Goal: Entertainment & Leisure: Consume media (video, audio)

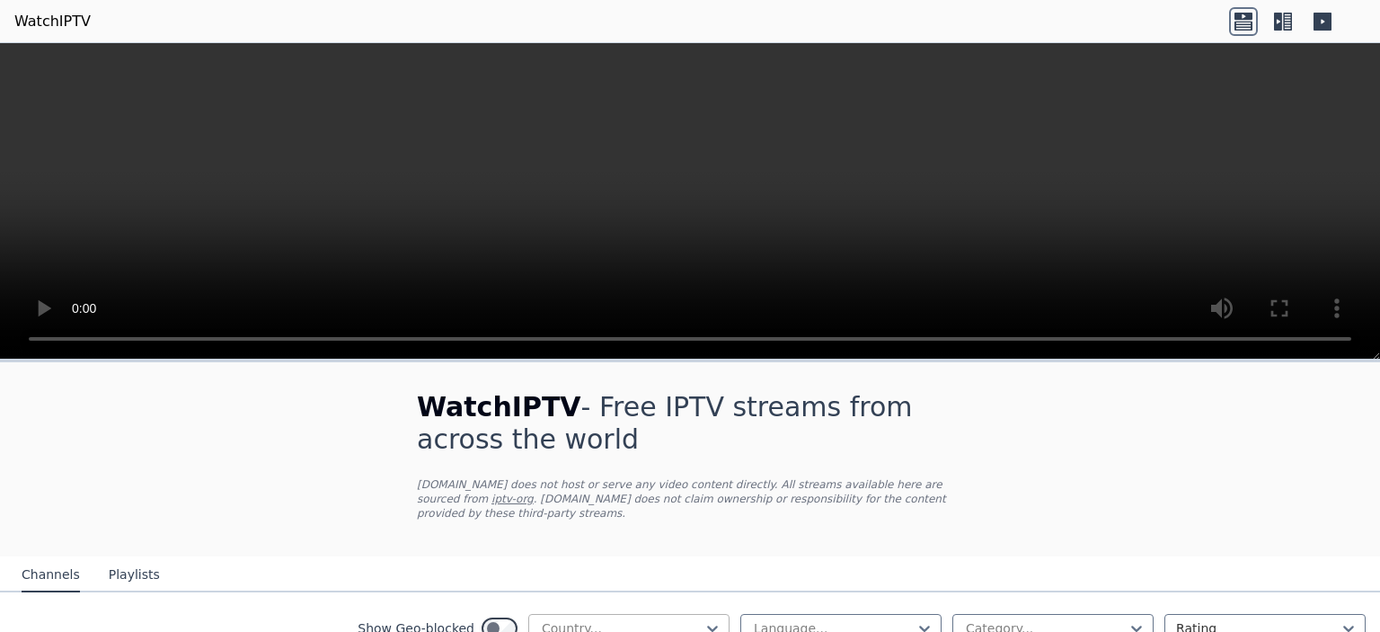
scroll to position [180, 0]
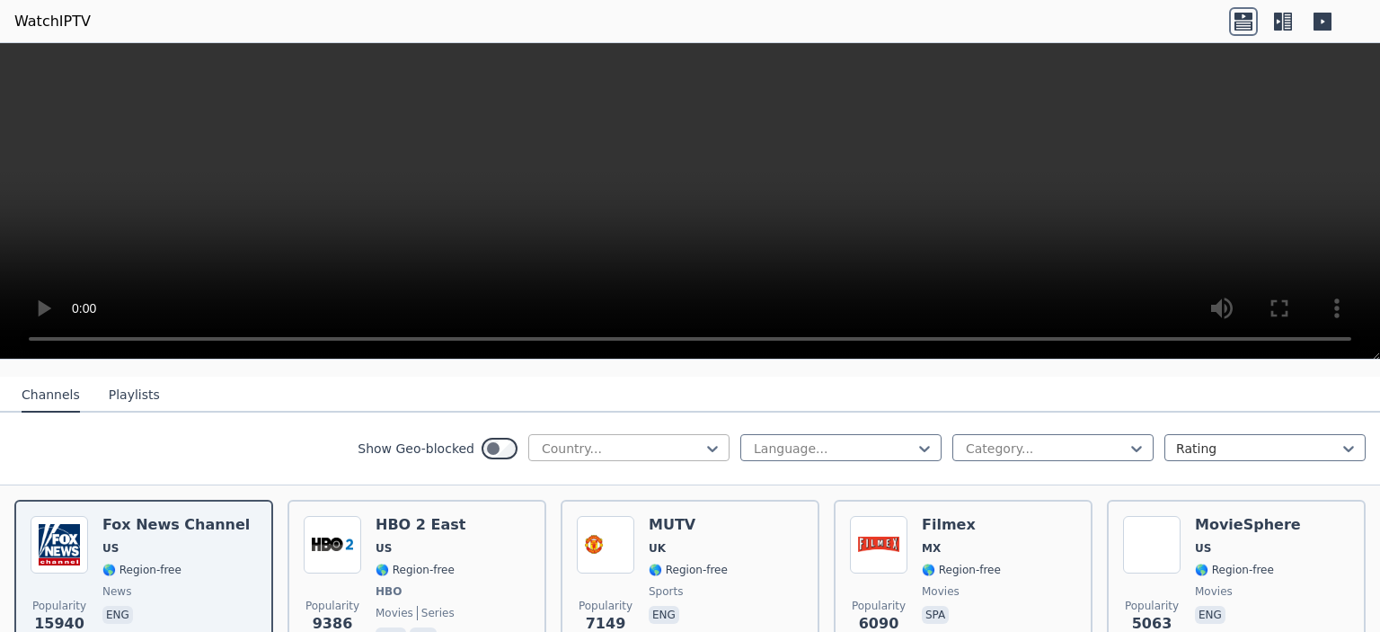
click at [657, 439] on div at bounding box center [622, 448] width 164 height 18
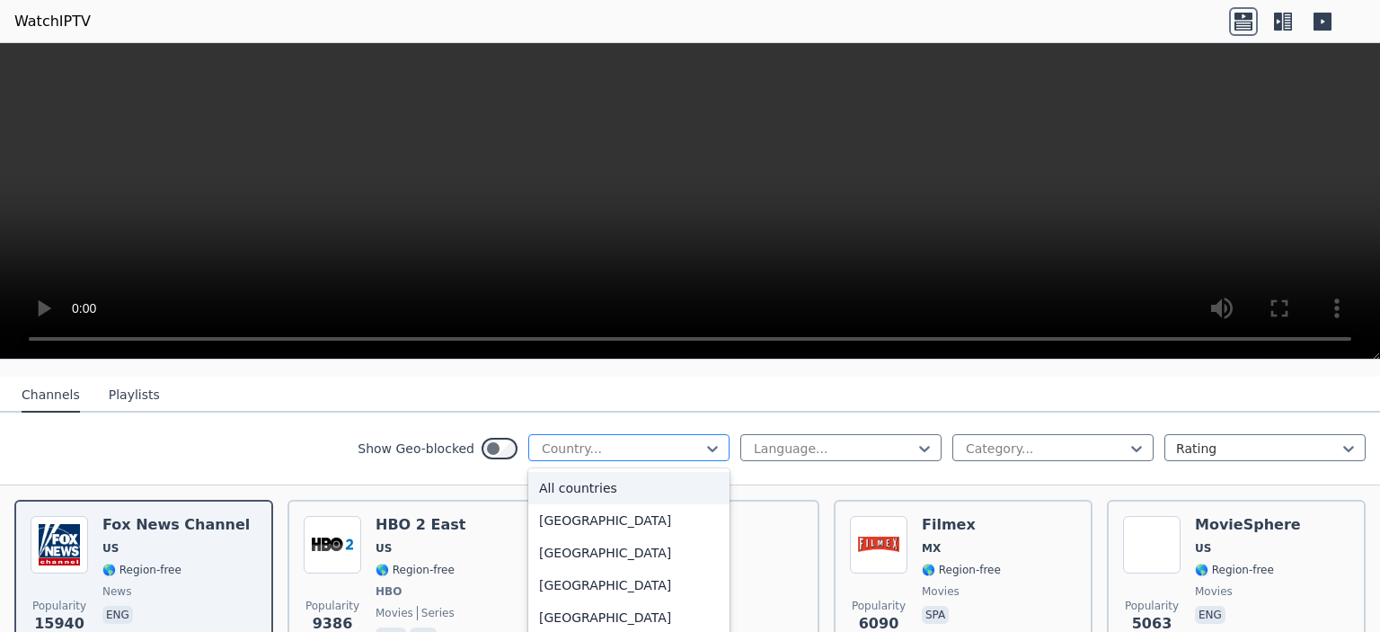
click at [655, 439] on div at bounding box center [622, 448] width 164 height 18
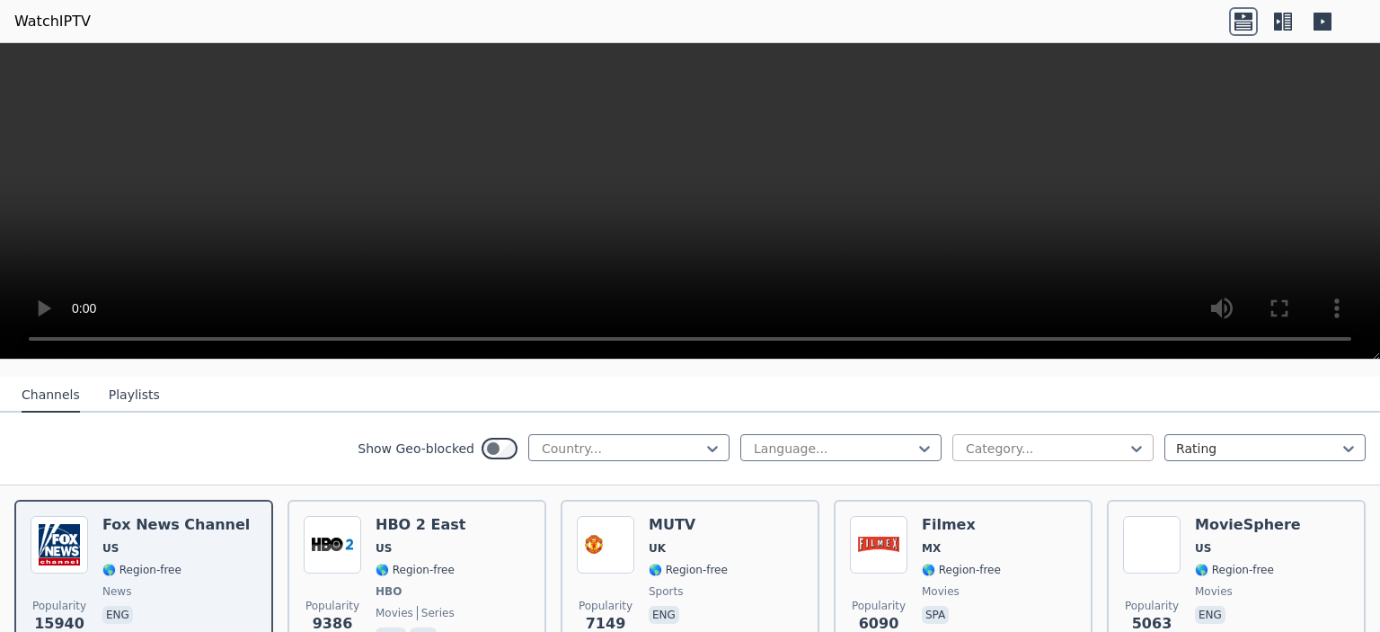
click at [998, 439] on div at bounding box center [1046, 448] width 164 height 18
type input "****"
click at [977, 473] on div "Cooking" at bounding box center [1052, 488] width 201 height 32
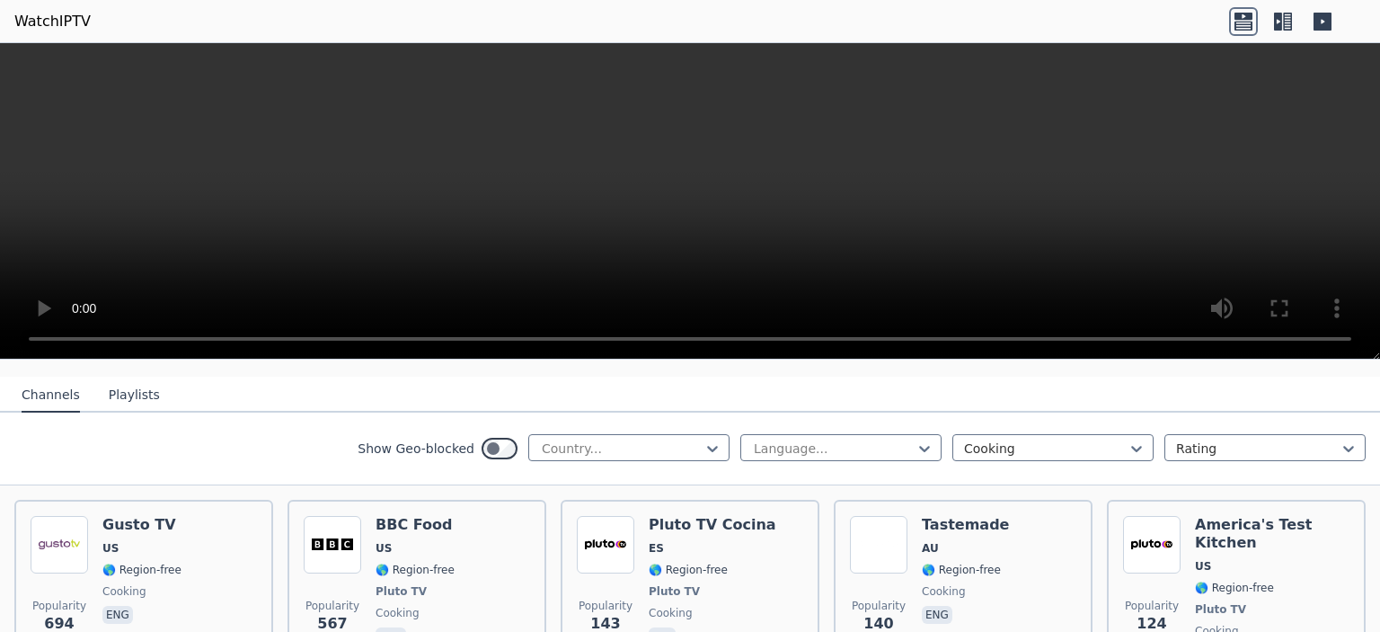
click at [1282, 28] on icon at bounding box center [1282, 21] width 29 height 29
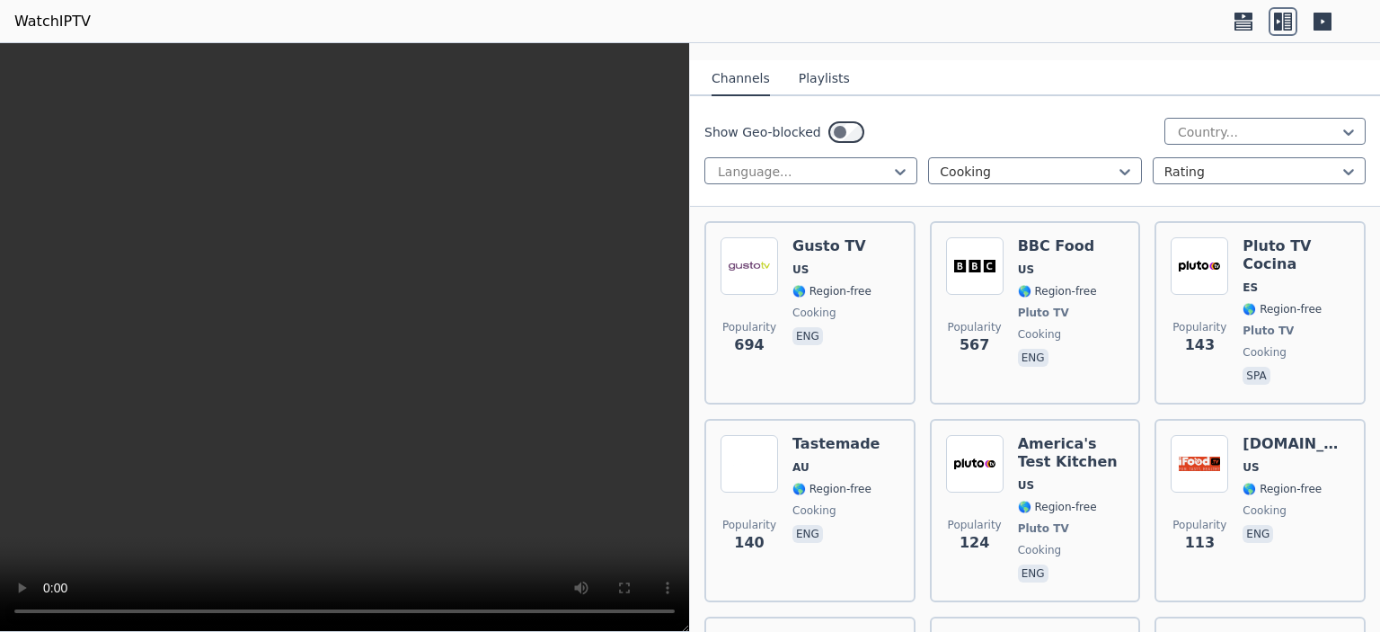
click at [1326, 13] on icon at bounding box center [1322, 22] width 18 height 18
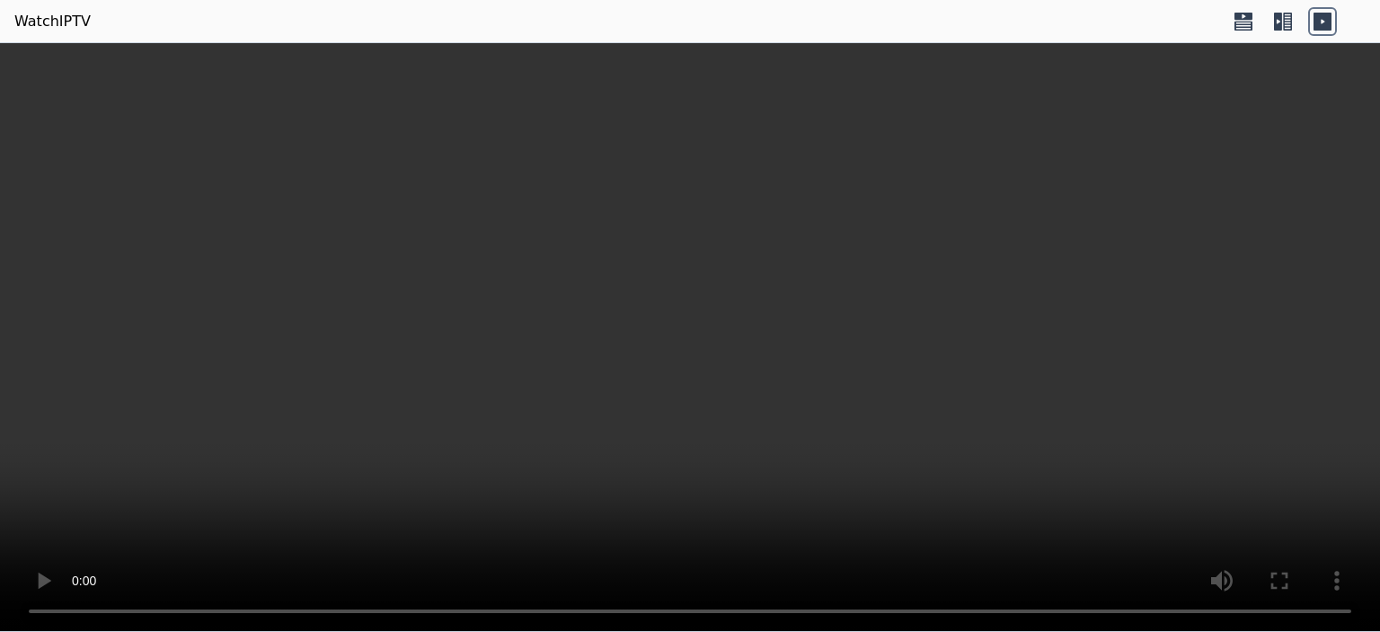
click at [1293, 18] on icon at bounding box center [1282, 21] width 29 height 29
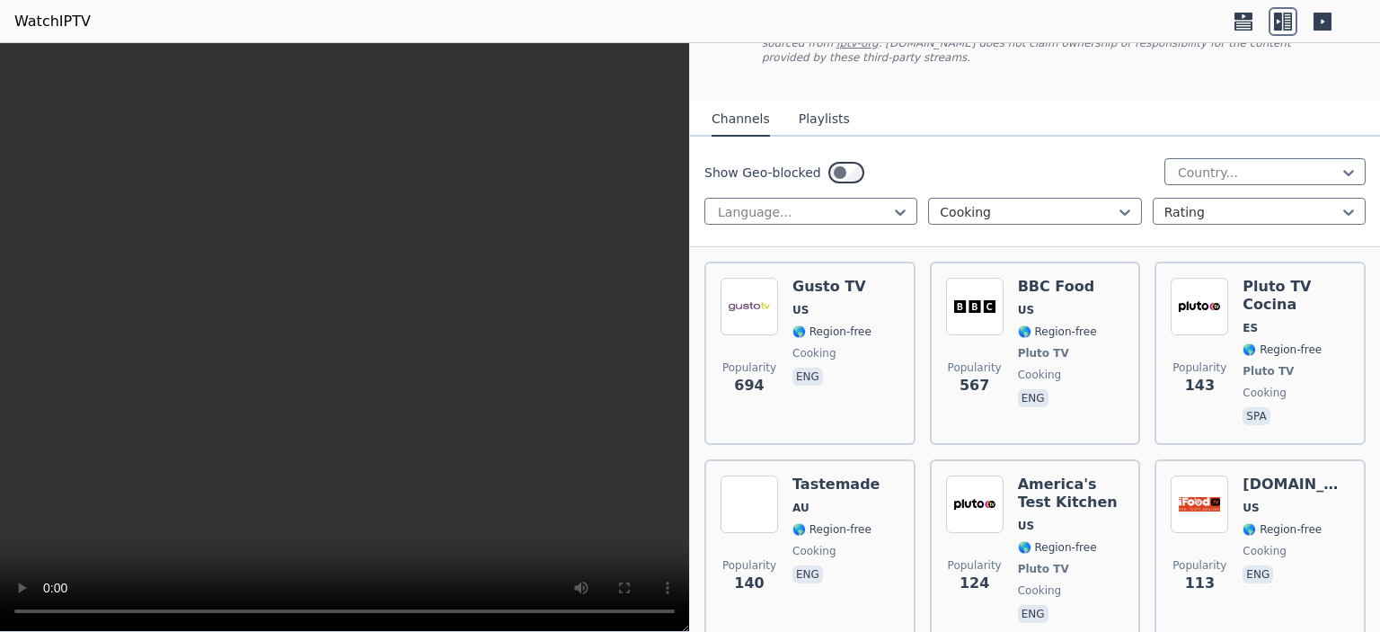
scroll to position [180, 0]
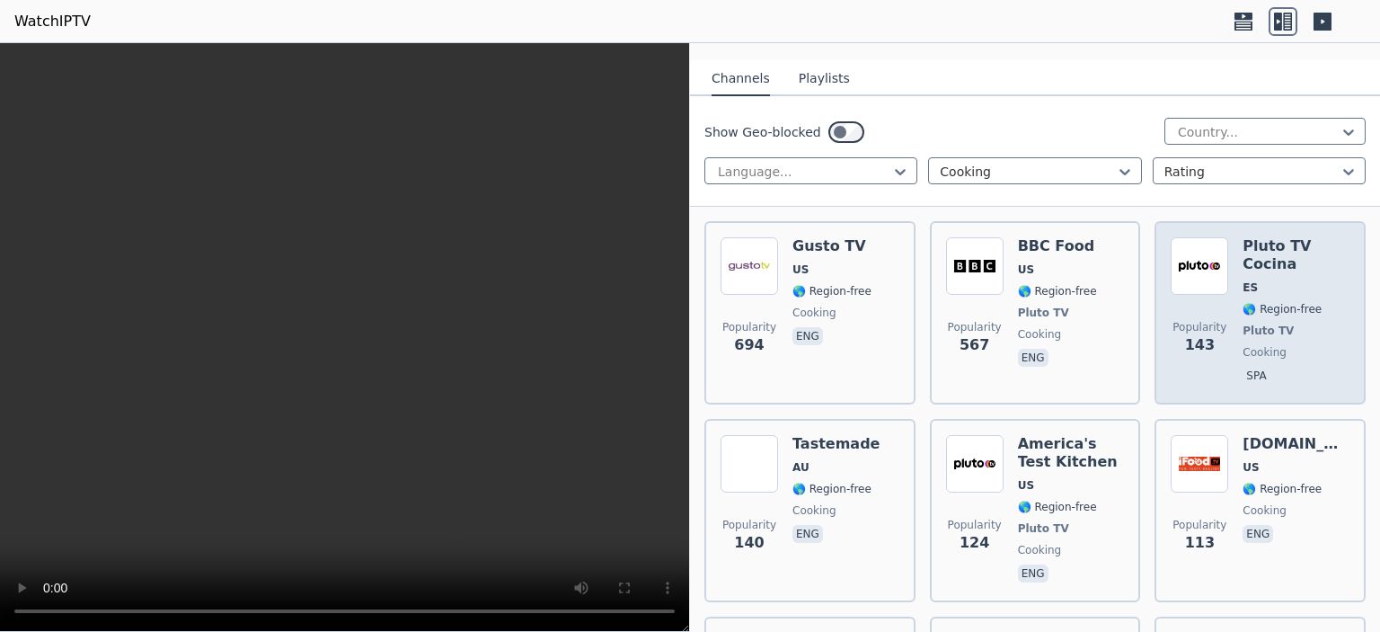
click at [1304, 283] on div "Pluto TV Cocina ES 🌎 Region-free Pluto TV cooking spa" at bounding box center [1295, 312] width 107 height 151
